Goal: Information Seeking & Learning: Find contact information

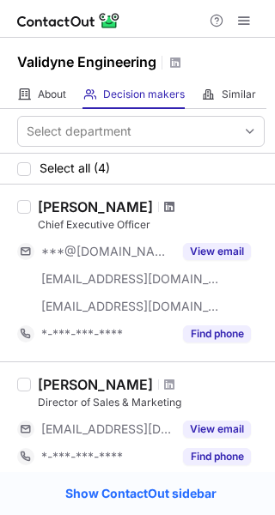
click at [164, 208] on span at bounding box center [169, 207] width 10 height 14
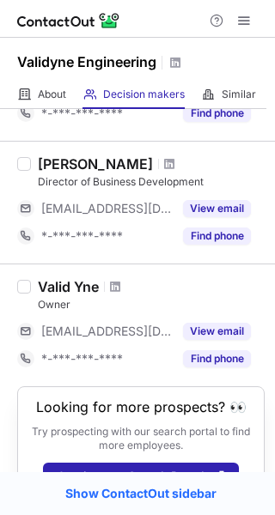
scroll to position [388, 0]
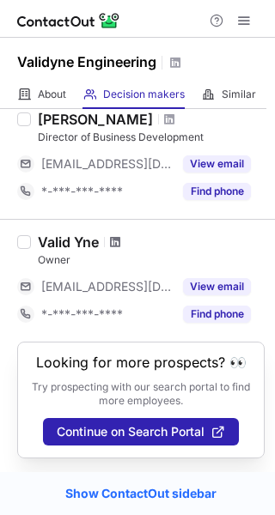
click at [118, 240] on span at bounding box center [115, 242] width 10 height 14
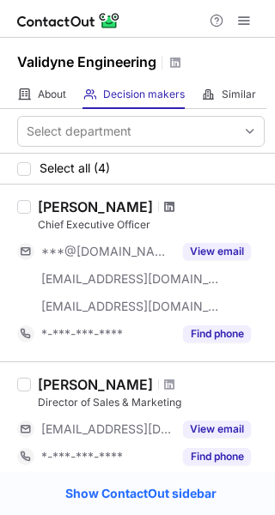
click at [164, 213] on span at bounding box center [169, 207] width 10 height 14
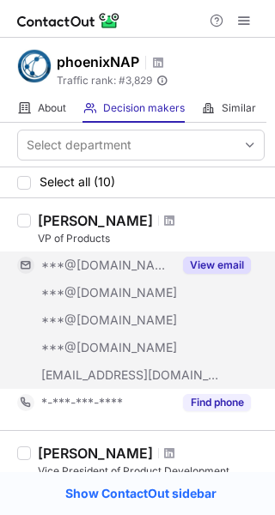
click at [224, 259] on button "View email" at bounding box center [217, 265] width 68 height 17
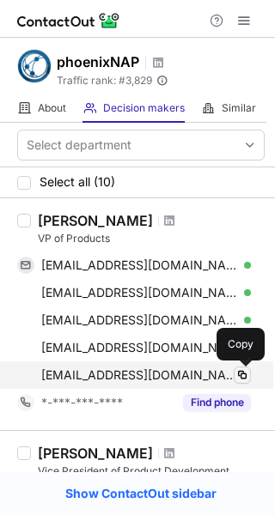
click at [244, 377] on span at bounding box center [242, 375] width 14 height 14
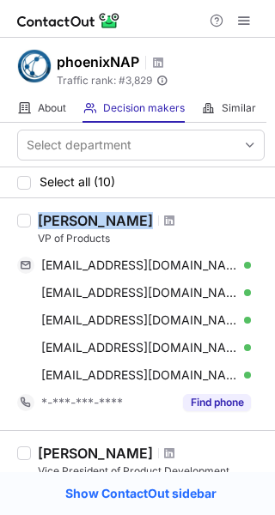
drag, startPoint x: 39, startPoint y: 218, endPoint x: 118, endPoint y: 216, distance: 79.0
click at [118, 216] on div "[PERSON_NAME]" at bounding box center [151, 220] width 227 height 17
copy div "[PERSON_NAME]"
